Goal: Transaction & Acquisition: Subscribe to service/newsletter

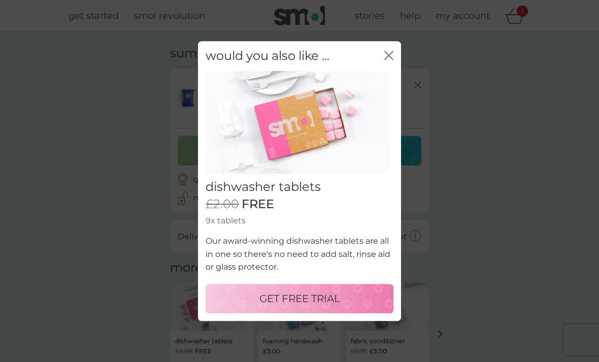
click at [253, 302] on div "GET FREE TRIAL" at bounding box center [300, 299] width 168 height 16
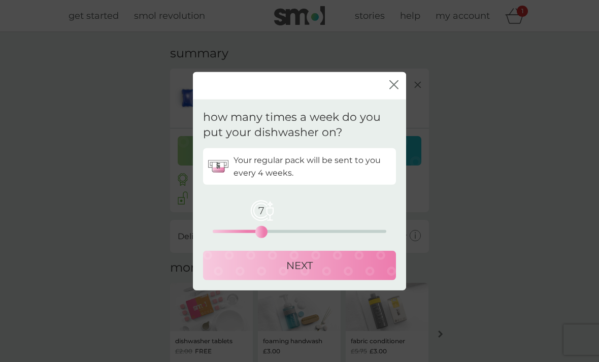
click at [242, 272] on div "NEXT" at bounding box center [299, 266] width 173 height 16
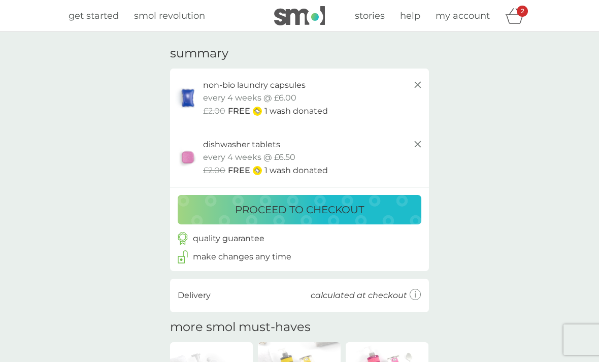
click at [203, 211] on div "proceed to checkout" at bounding box center [300, 210] width 224 height 16
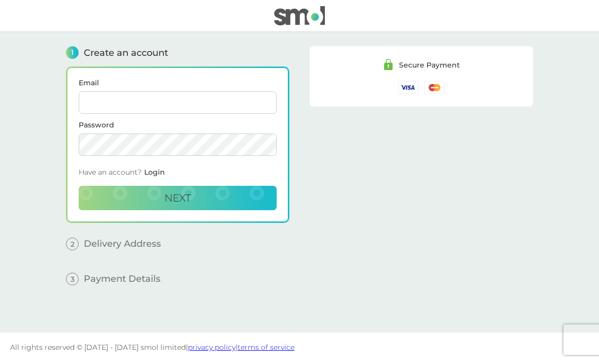
click at [108, 106] on input "Email" at bounding box center [178, 102] width 198 height 22
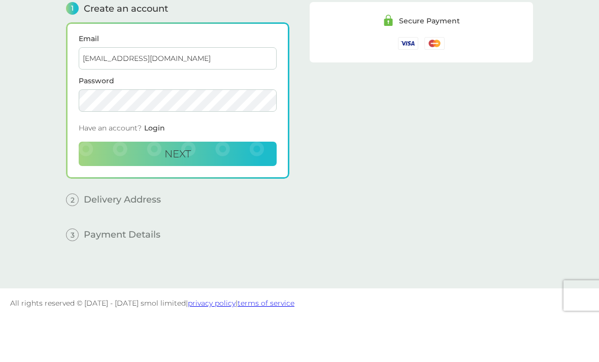
type input "[EMAIL_ADDRESS][DOMAIN_NAME]"
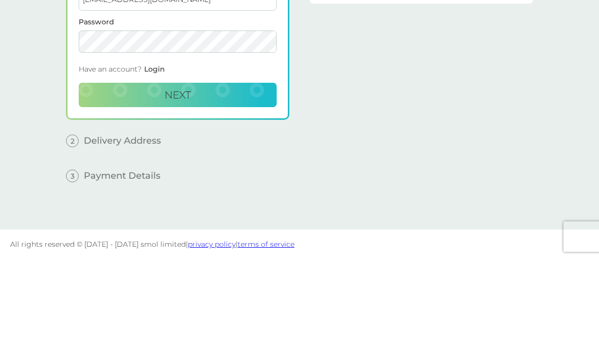
click at [108, 186] on button "Next" at bounding box center [178, 198] width 198 height 24
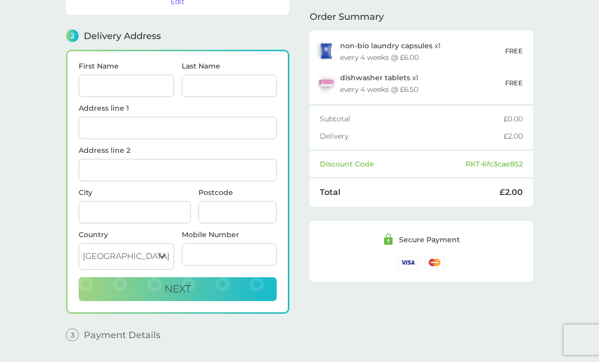
scroll to position [125, 0]
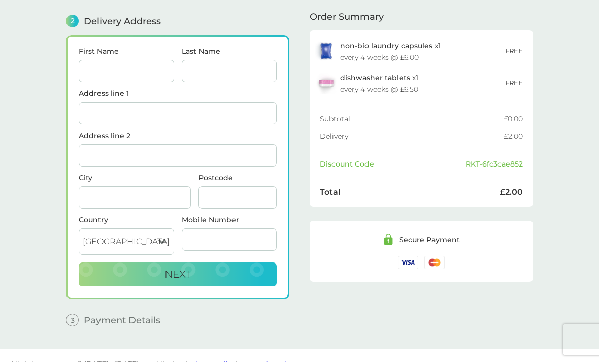
click at [93, 66] on input "First Name" at bounding box center [127, 71] width 96 height 22
type input "F"
click at [205, 73] on input "Last Name" at bounding box center [230, 71] width 96 height 22
type input "[PERSON_NAME]"
click at [94, 111] on input "Address line 1" at bounding box center [178, 113] width 198 height 22
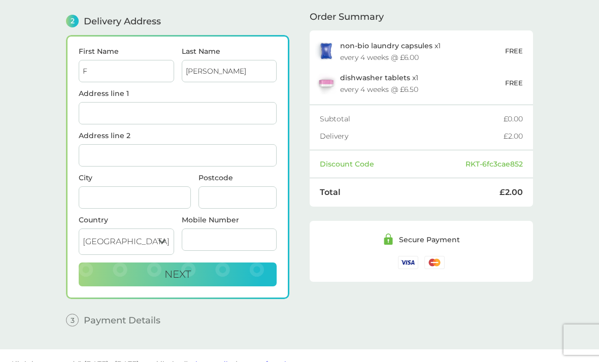
click at [33, 122] on main "1 Create an account [EMAIL_ADDRESS][DOMAIN_NAME] Edit 2 Delivery Address First …" at bounding box center [299, 128] width 599 height 442
click at [96, 118] on input "Address line 1" at bounding box center [178, 113] width 198 height 22
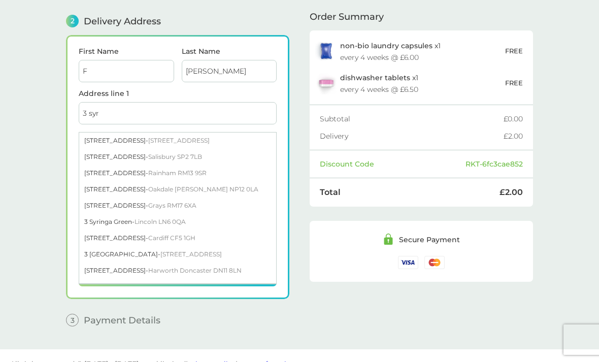
click at [96, 138] on div "[STREET_ADDRESS]" at bounding box center [177, 141] width 197 height 16
type input "[STREET_ADDRESS]"
type input "Banbury"
type input "OX16 1FR"
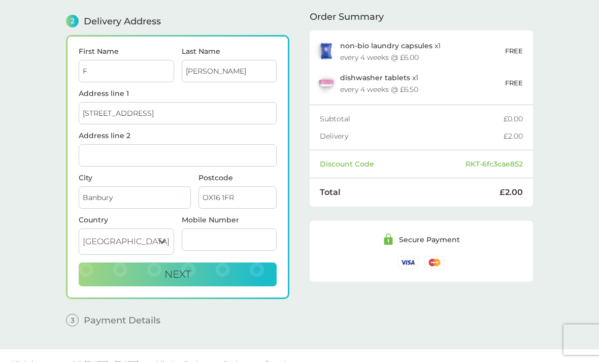
click at [153, 277] on button "Next" at bounding box center [178, 275] width 198 height 24
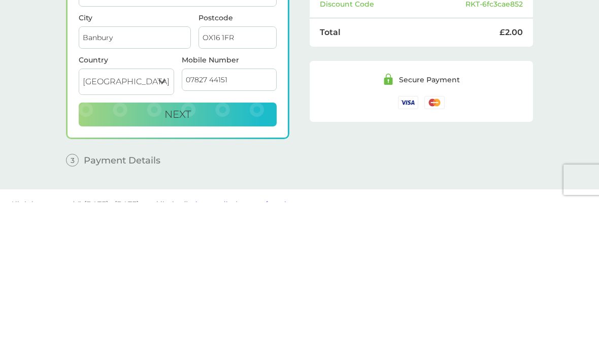
type input "07827 441515"
